Goal: Navigation & Orientation: Find specific page/section

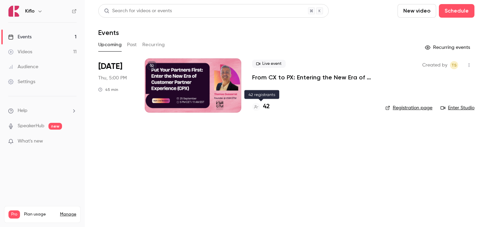
click at [272, 109] on div "42" at bounding box center [313, 106] width 122 height 9
click at [265, 108] on h4 "42" at bounding box center [266, 106] width 7 height 9
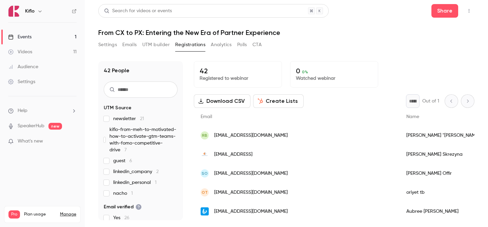
click at [65, 56] on link "Videos 11" at bounding box center [42, 51] width 85 height 15
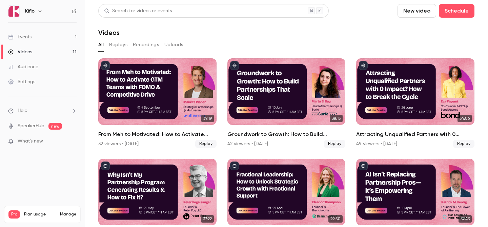
click at [52, 33] on link "Events 1" at bounding box center [42, 36] width 85 height 15
